Goal: Use online tool/utility: Use online tool/utility

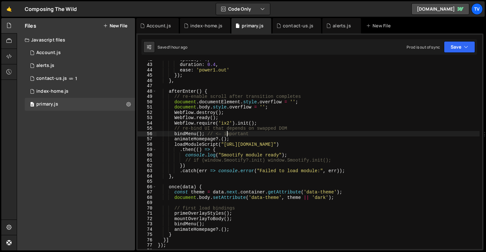
scroll to position [1739, 0]
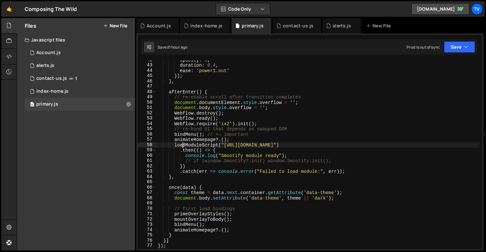
click at [184, 145] on div "opacity : 0 , duration : 0.4 , ease : 'power1.out' }) ; } , afterEnter ( ) { //…" at bounding box center [318, 156] width 323 height 199
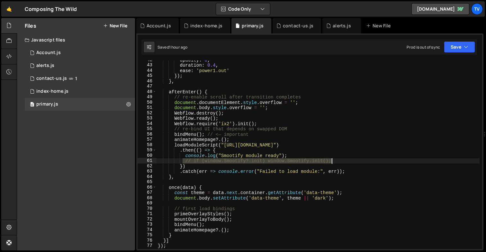
drag, startPoint x: 184, startPoint y: 162, endPoint x: 334, endPoint y: 160, distance: 150.2
click at [334, 160] on div "opacity : 0 , duration : 0.4 , ease : 'power1.out' }) ; } , afterEnter ( ) { //…" at bounding box center [318, 156] width 323 height 199
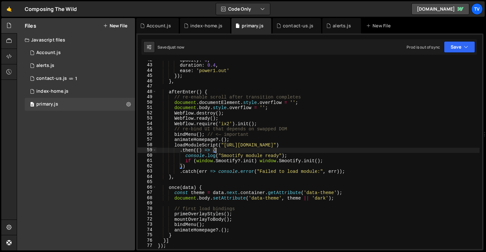
click at [220, 150] on div "opacity : 0 , duration : 0.4 , ease : 'power1.out' }) ; } , afterEnter ( ) { //…" at bounding box center [318, 156] width 323 height 199
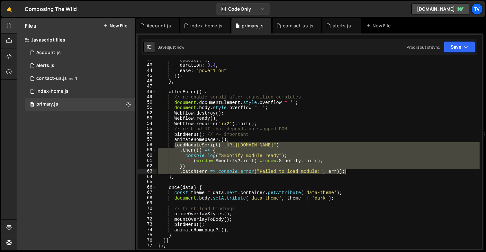
drag, startPoint x: 175, startPoint y: 145, endPoint x: 350, endPoint y: 171, distance: 176.6
click at [350, 171] on div "opacity : 0 , duration : 0.4 , ease : 'power1.out' }) ; } , afterEnter ( ) { //…" at bounding box center [318, 156] width 323 height 199
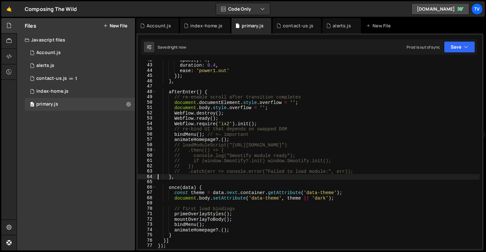
scroll to position [0, 0]
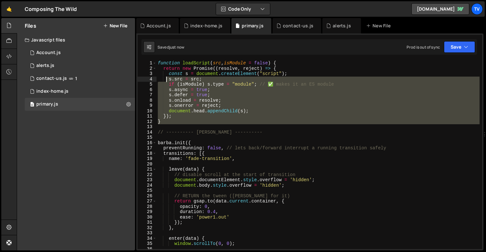
drag, startPoint x: 169, startPoint y: 125, endPoint x: 161, endPoint y: 77, distance: 48.5
click at [161, 77] on div "function loadScript ( src , isModule = false ) { return new Promise (( resolve …" at bounding box center [318, 159] width 323 height 199
click at [167, 101] on div "function loadScript ( src , isModule = false ) { return new Promise (( resolve …" at bounding box center [318, 154] width 323 height 188
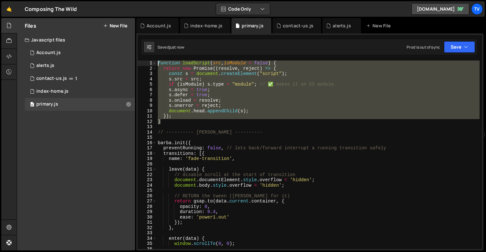
drag, startPoint x: 163, startPoint y: 121, endPoint x: 155, endPoint y: 57, distance: 65.1
click at [155, 57] on div "XXXXXXXXXXXXXXXXXXXXXXXXXXXXXXXXXXXXXXXXXXXXXXXXXXXXXXXXXXXXXXXXXXXXXXXXXXXXXXX…" at bounding box center [309, 141] width 347 height 217
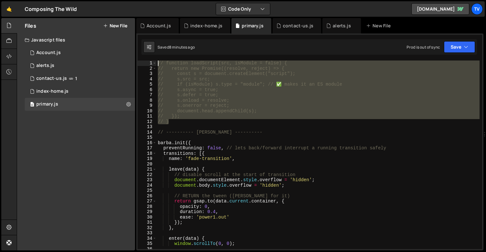
drag, startPoint x: 171, startPoint y: 122, endPoint x: 161, endPoint y: 43, distance: 79.7
click at [162, 45] on div "Debug Explain Copy Account.js index-home.js primary.js contact-us.js alerts.js …" at bounding box center [309, 134] width 347 height 233
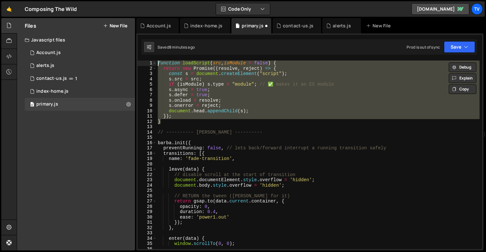
click at [204, 104] on div "function loadScript ( src , isModule = false ) { return new Promise (( resolve …" at bounding box center [318, 154] width 323 height 188
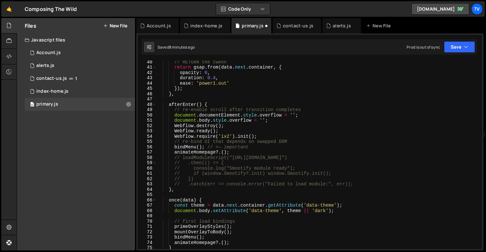
scroll to position [209, 0]
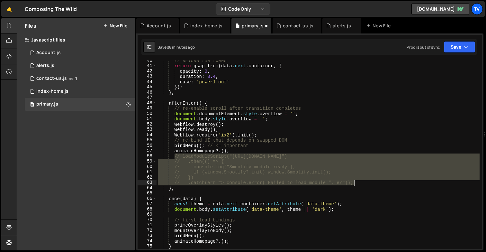
drag, startPoint x: 174, startPoint y: 157, endPoint x: 364, endPoint y: 184, distance: 192.5
click at [364, 184] on div "// RETURN the tween return gsap . from ( data . next . container , { opacity : …" at bounding box center [318, 157] width 323 height 199
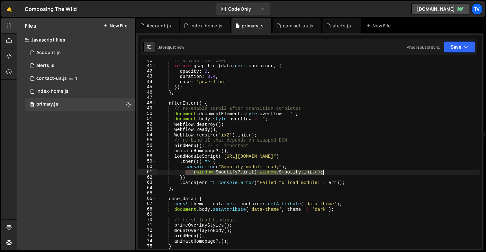
drag, startPoint x: 185, startPoint y: 172, endPoint x: 325, endPoint y: 170, distance: 140.2
click at [325, 170] on div "// RETURN the tween return gsap . from ( data . next . container , { opacity : …" at bounding box center [318, 157] width 323 height 199
click at [281, 166] on div "// RETURN the tween return gsap . from ( data . next . container , { opacity : …" at bounding box center [318, 157] width 323 height 199
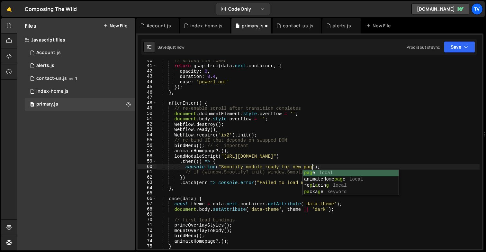
scroll to position [0, 11]
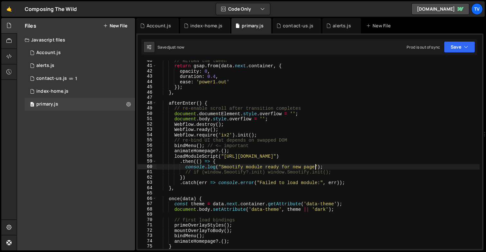
type textarea "console.log("Smootify module ready for new page");"
